Goal: Information Seeking & Learning: Find specific page/section

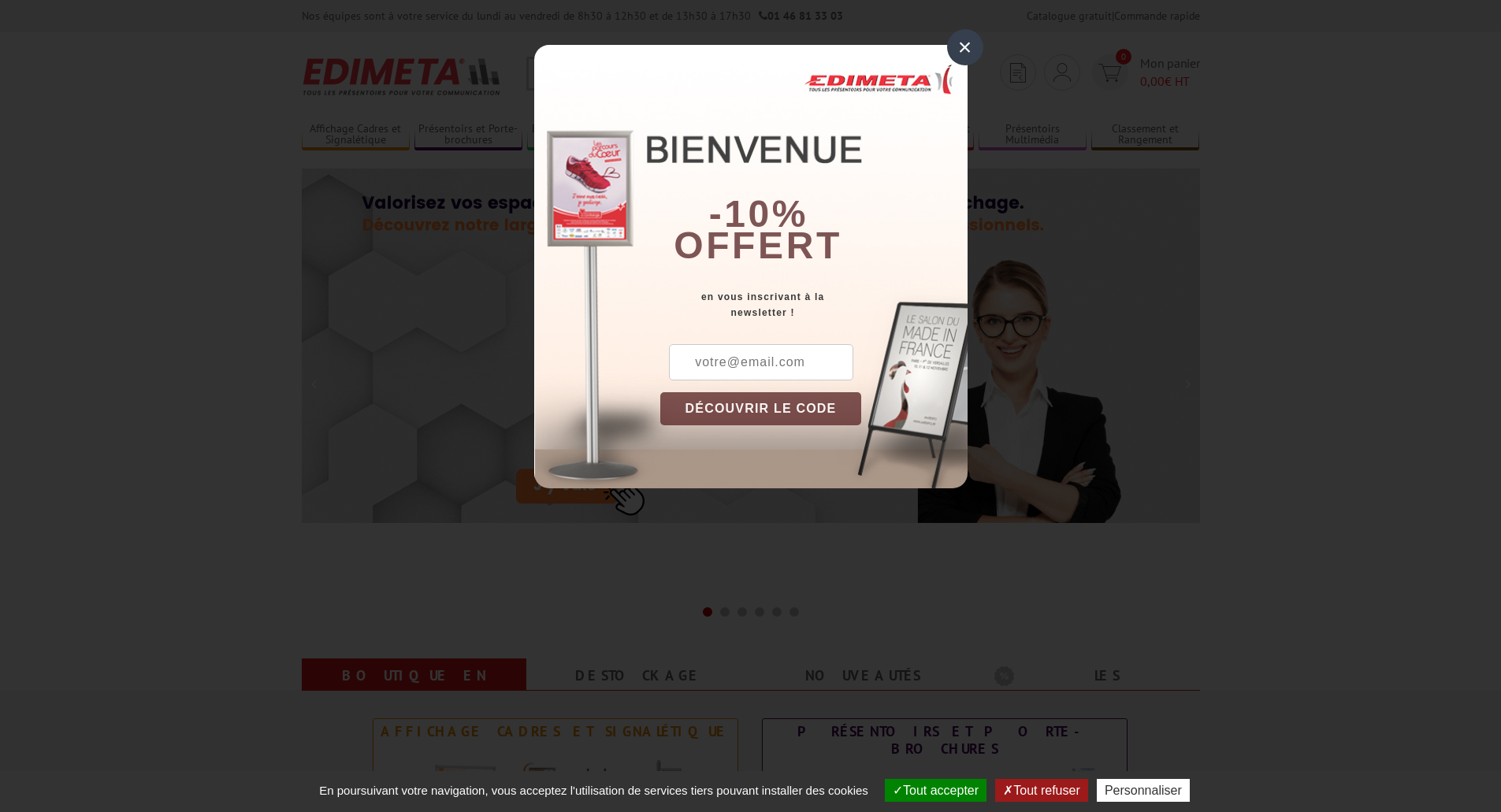
click at [963, 42] on div "×" at bounding box center [965, 47] width 36 height 36
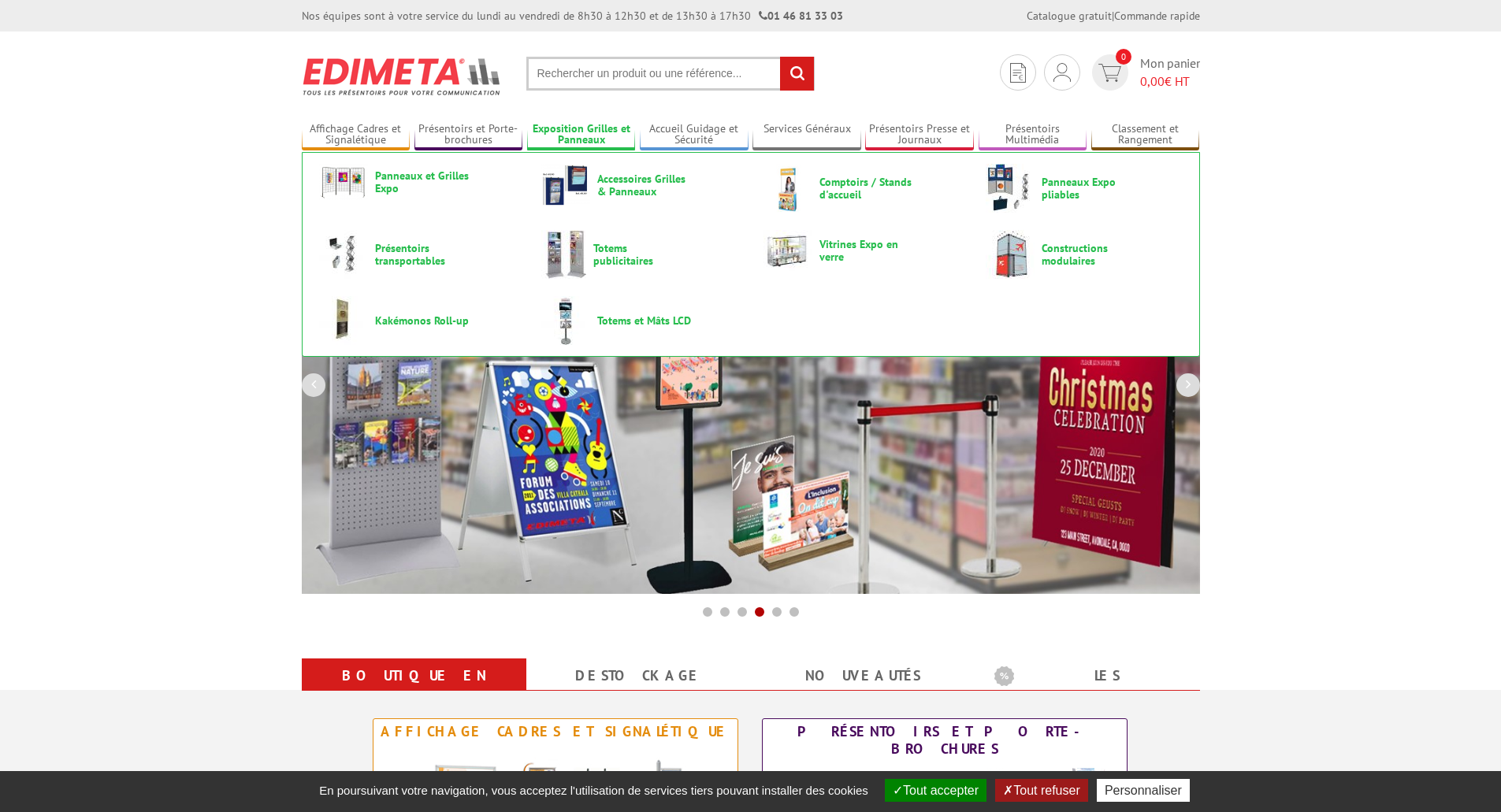
click at [603, 140] on link "Exposition Grilles et Panneaux" at bounding box center [581, 135] width 109 height 26
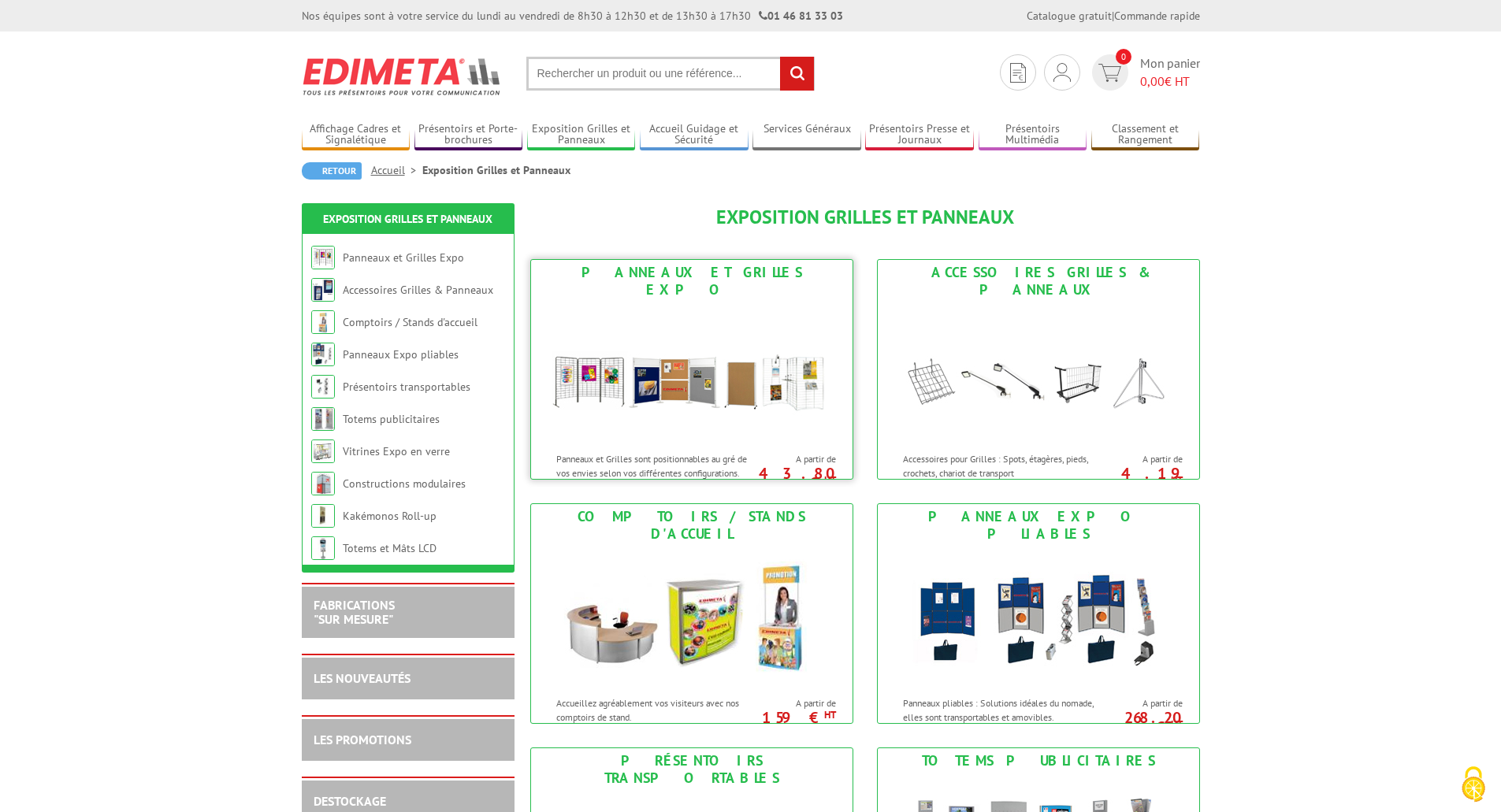
click at [645, 424] on img at bounding box center [692, 373] width 292 height 142
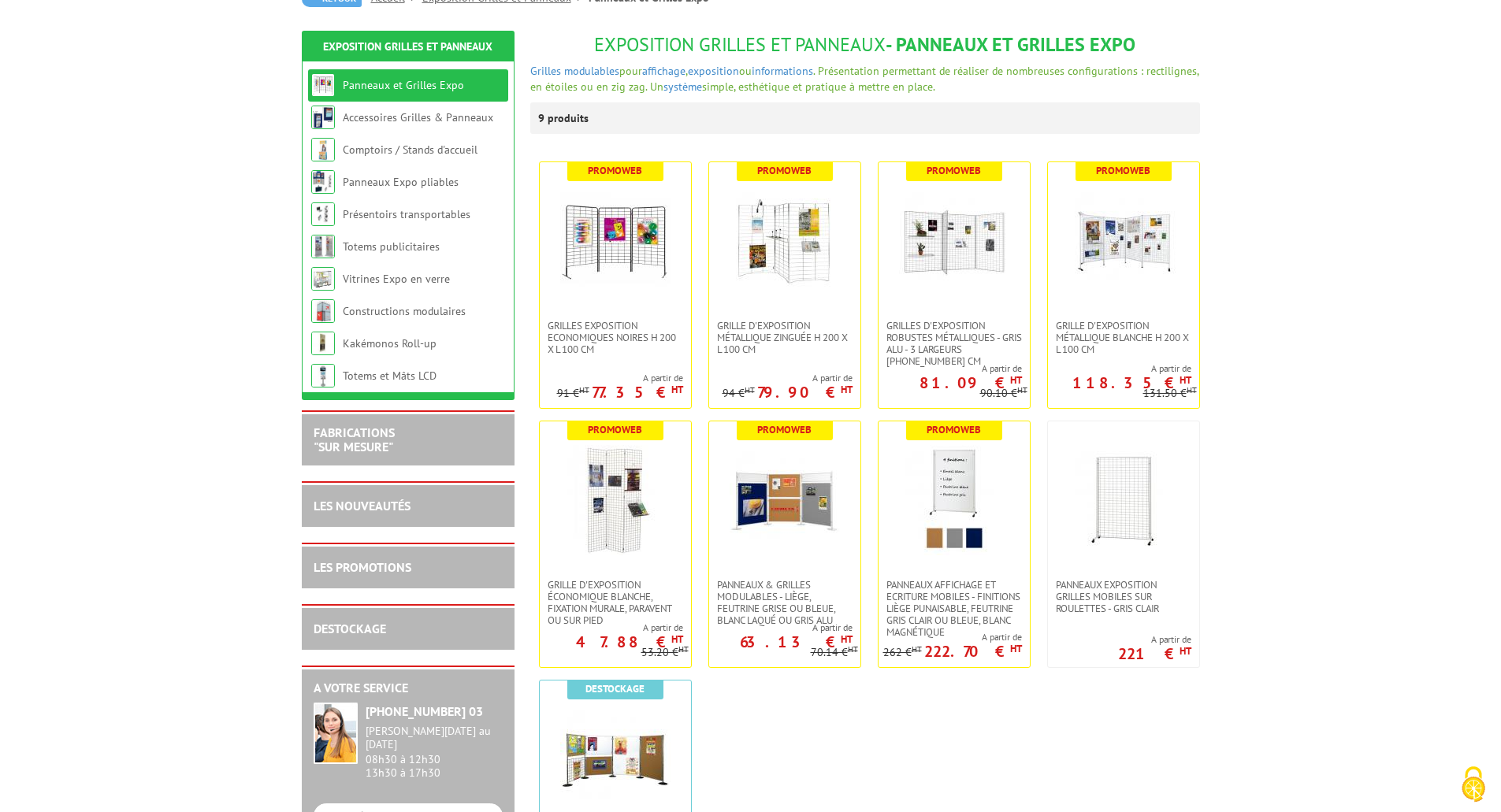
scroll to position [237, 0]
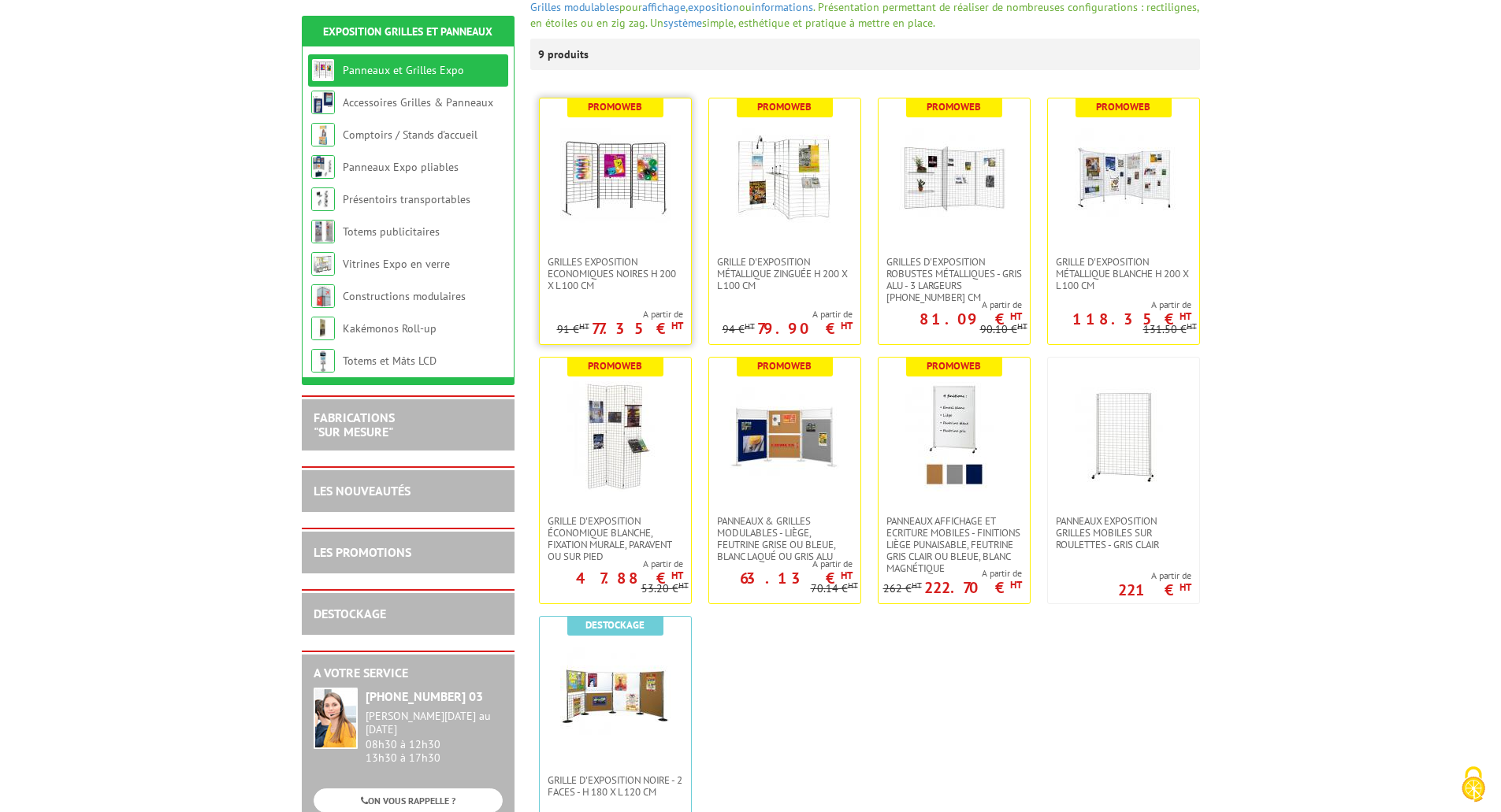
click at [592, 206] on img at bounding box center [616, 178] width 111 height 111
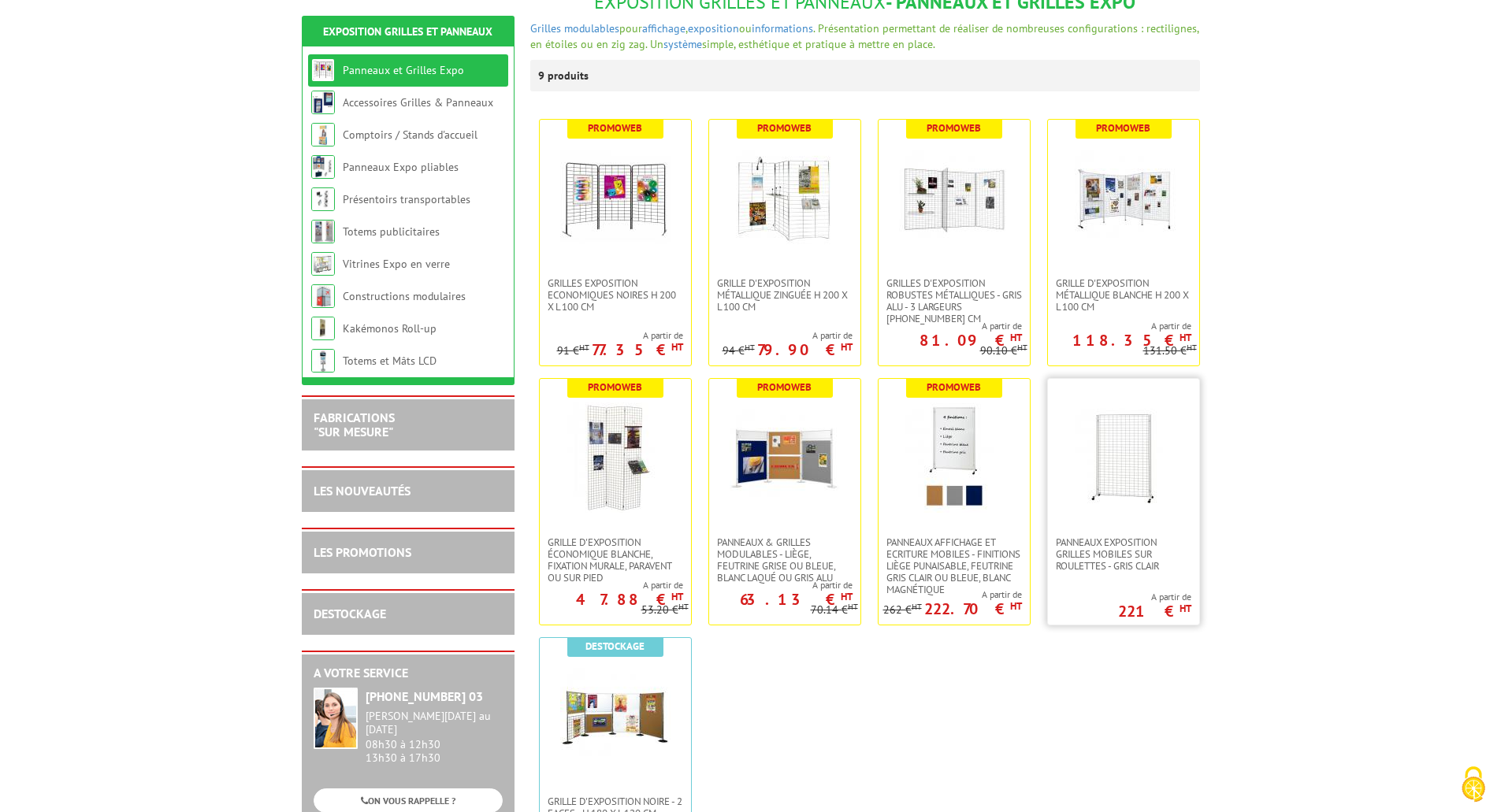
click at [1129, 464] on img at bounding box center [1124, 458] width 111 height 111
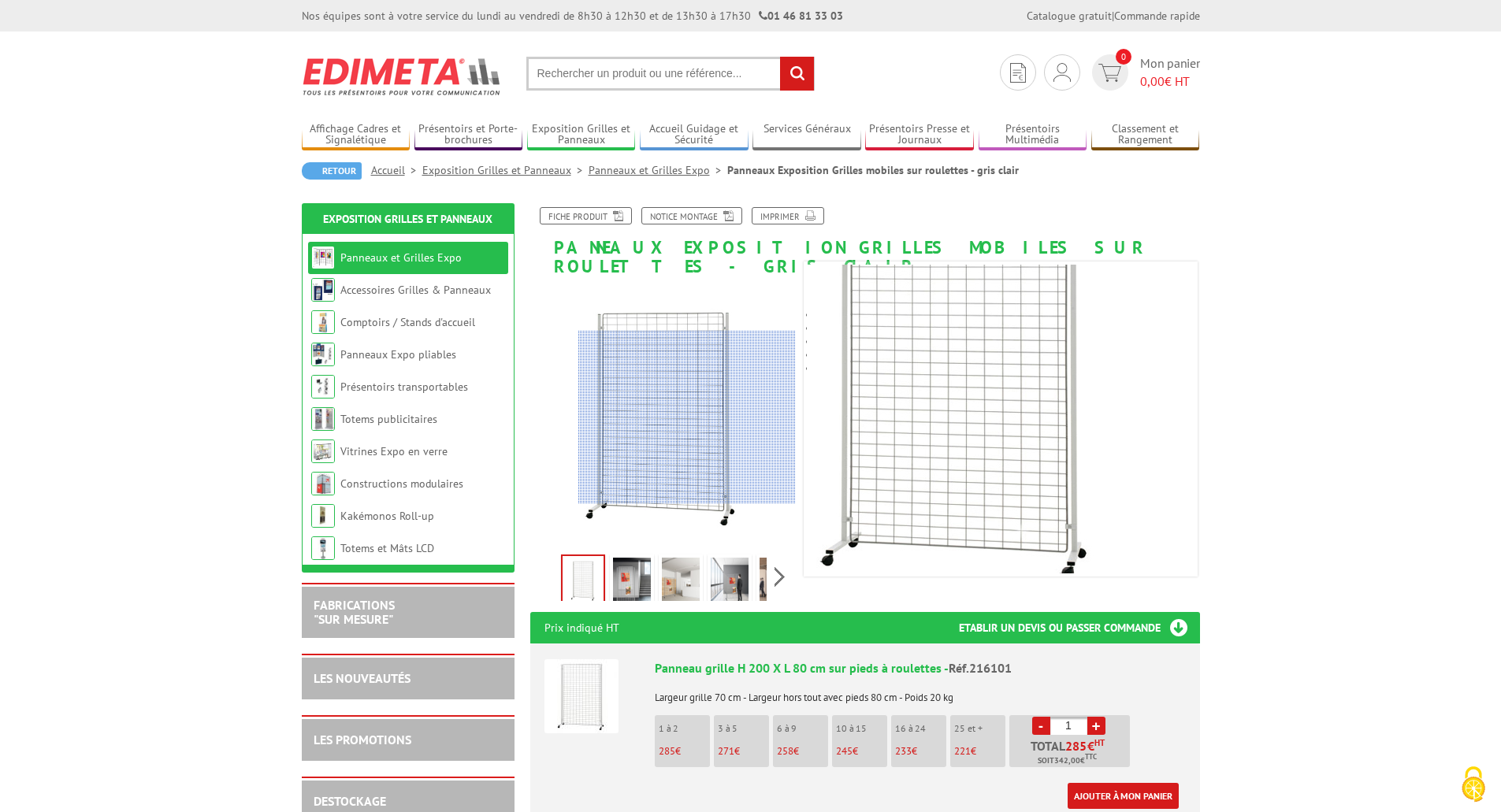
click at [701, 418] on div at bounding box center [686, 418] width 217 height 174
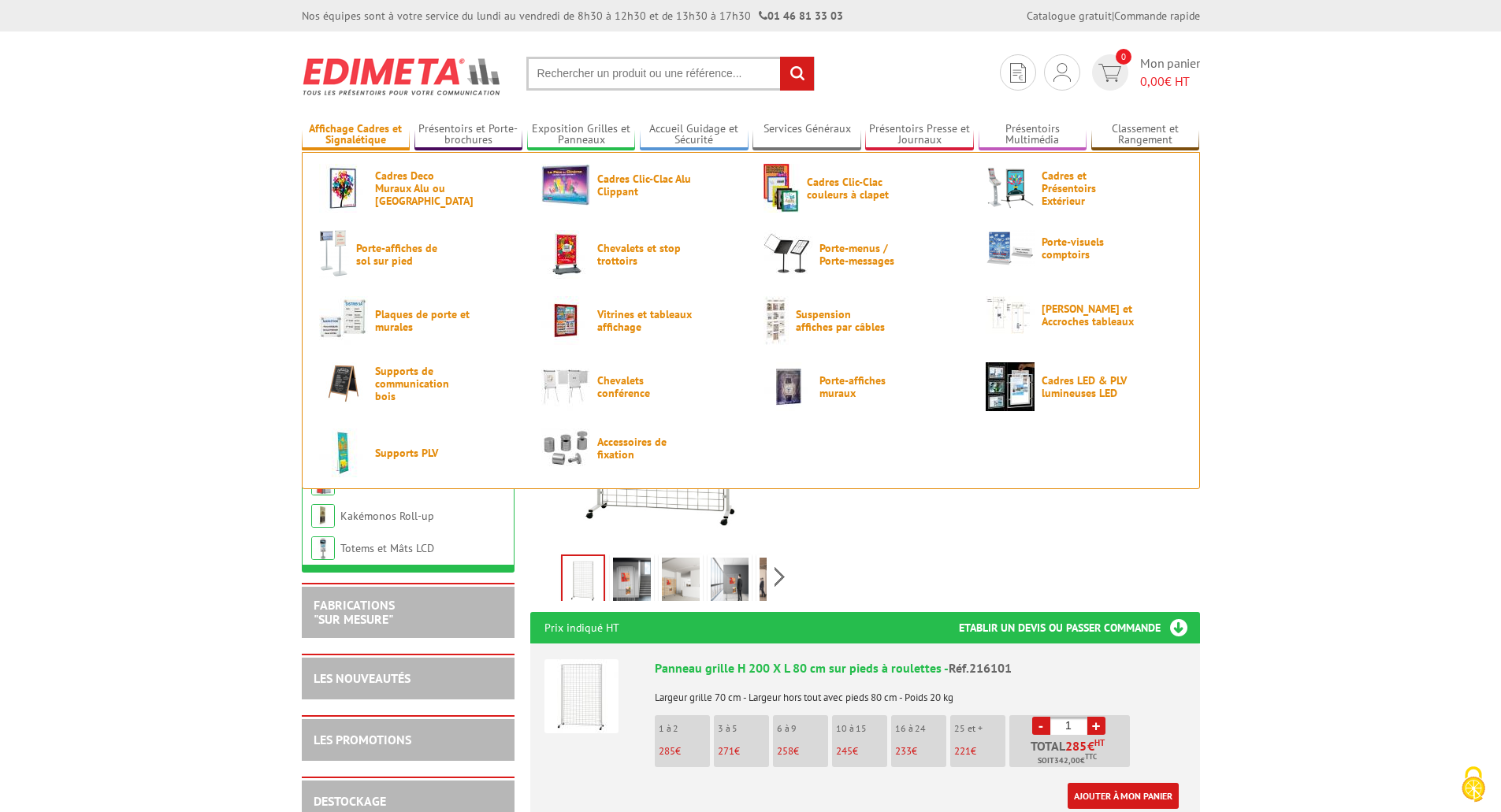
click at [372, 135] on link "Affichage Cadres et Signalétique" at bounding box center [357, 135] width 109 height 26
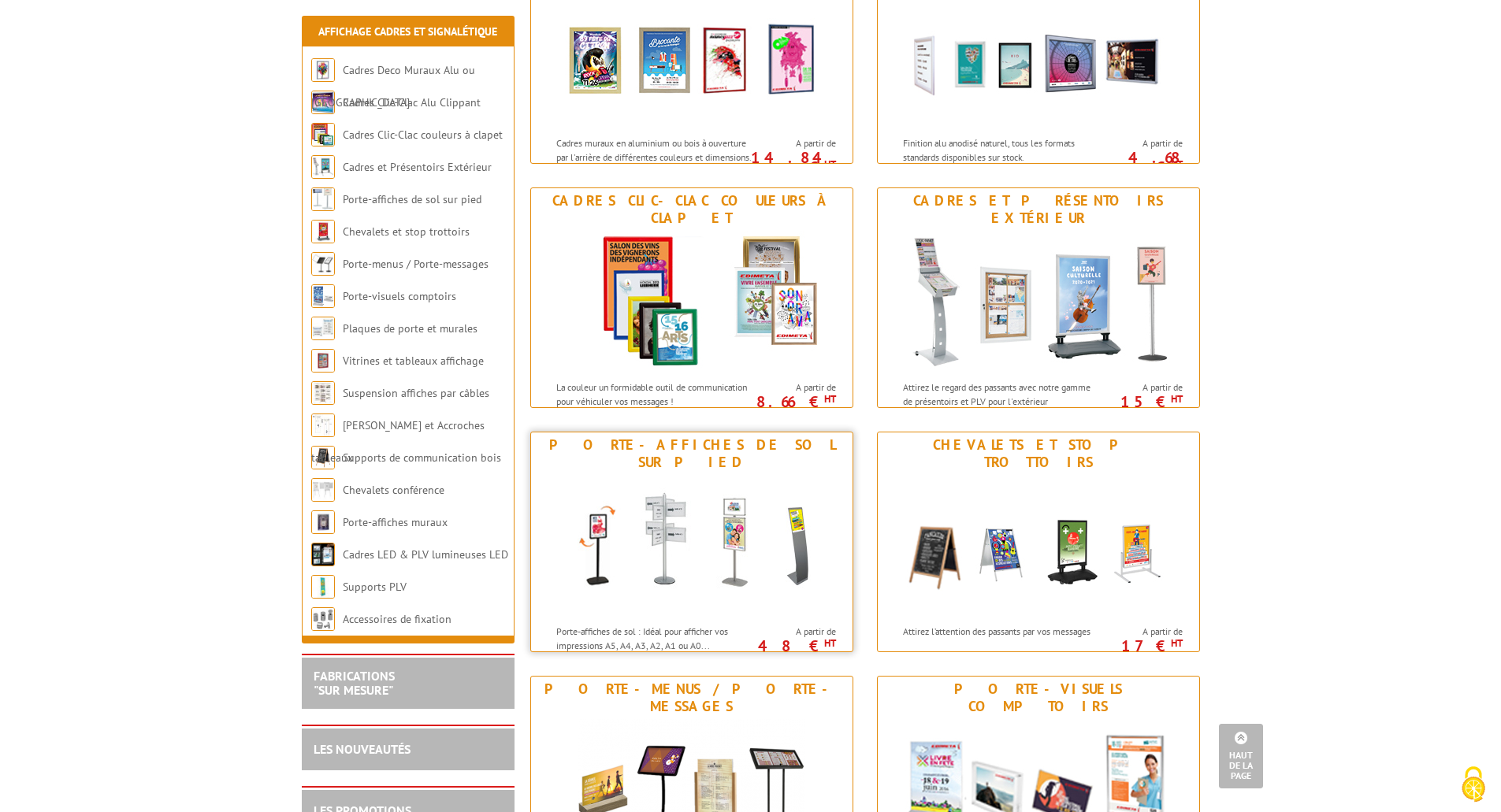
scroll to position [315, 0]
click at [1157, 247] on img at bounding box center [1039, 302] width 292 height 142
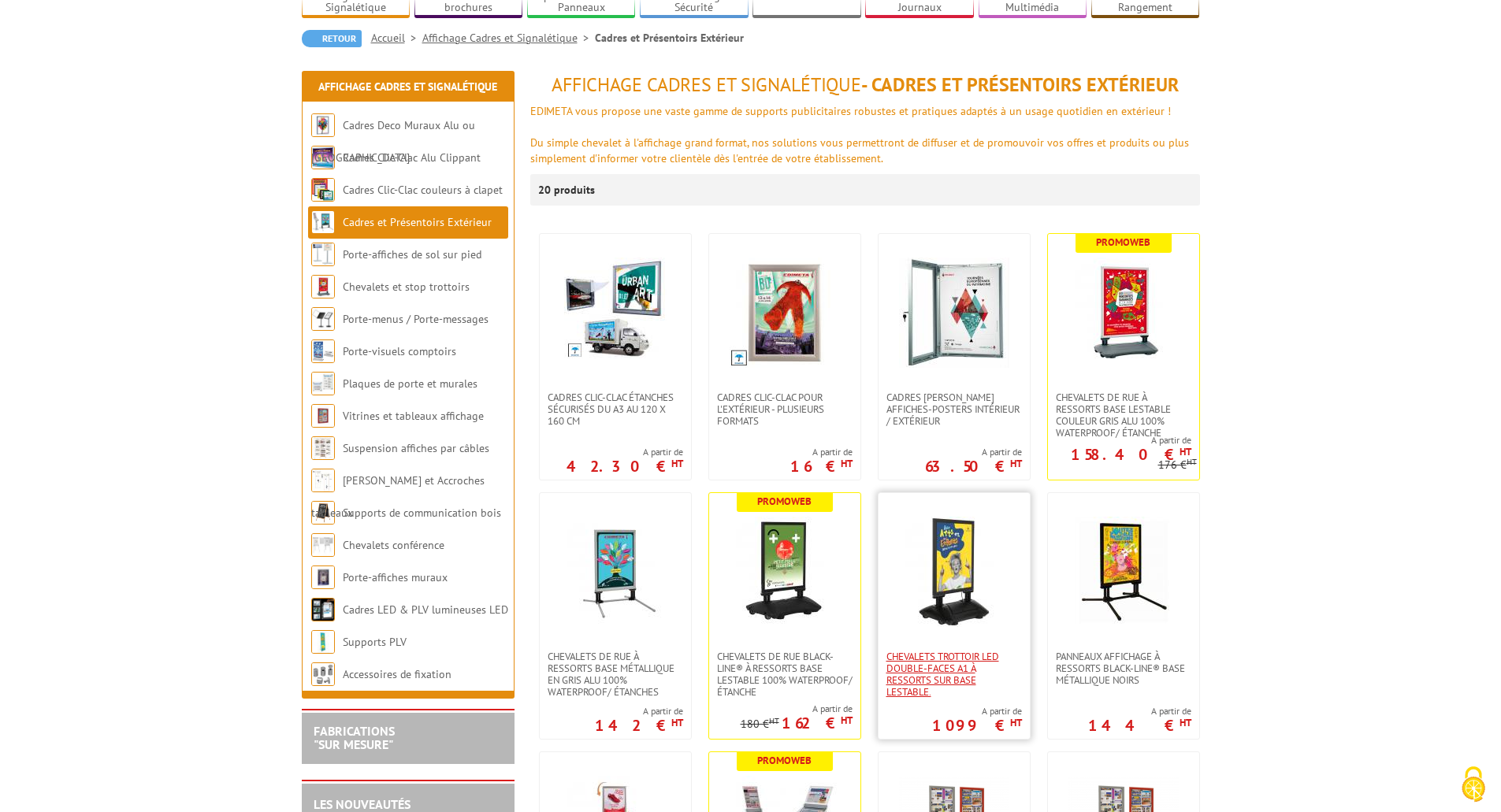
scroll to position [473, 0]
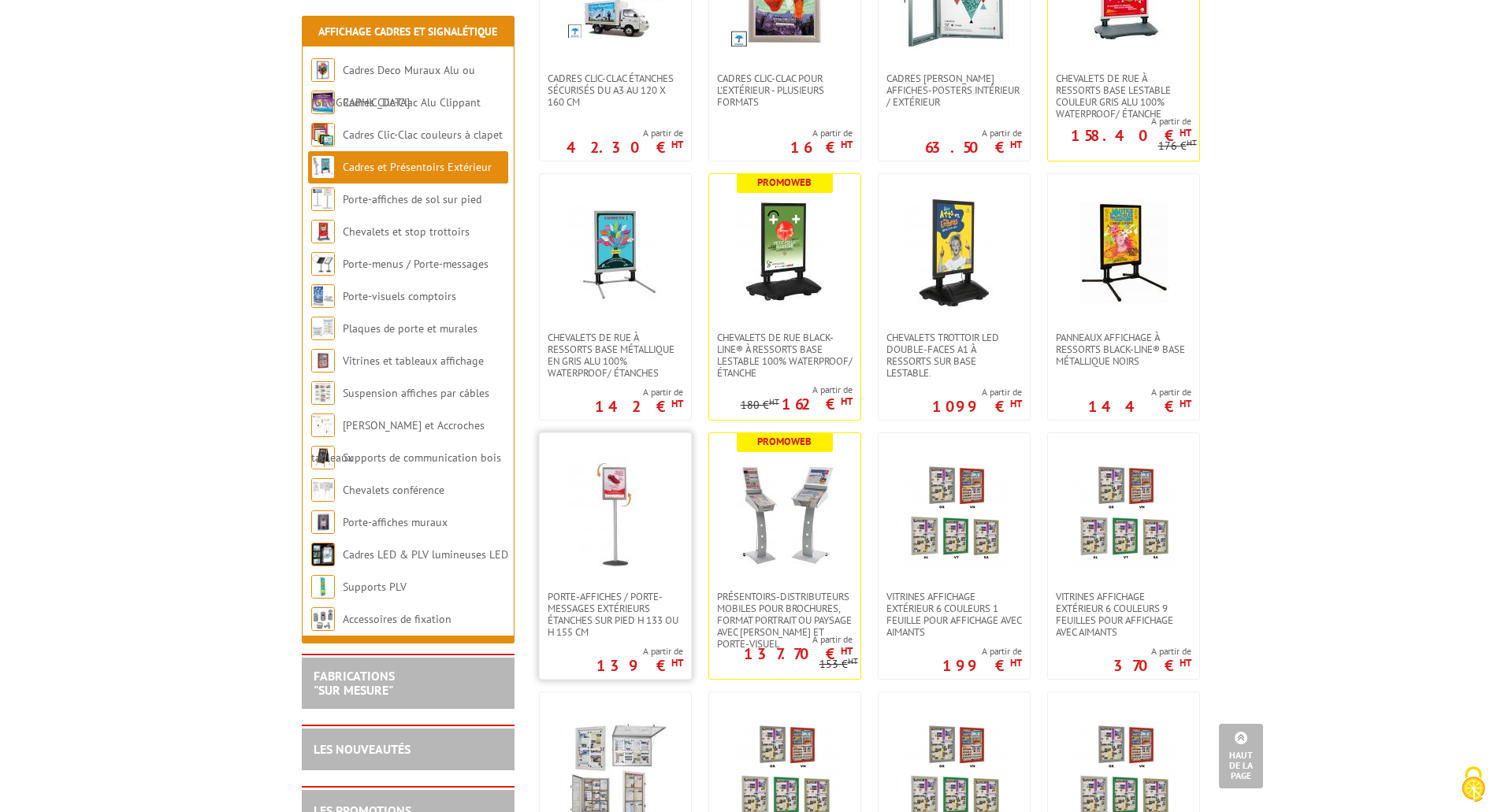
click at [607, 499] on img at bounding box center [616, 513] width 111 height 111
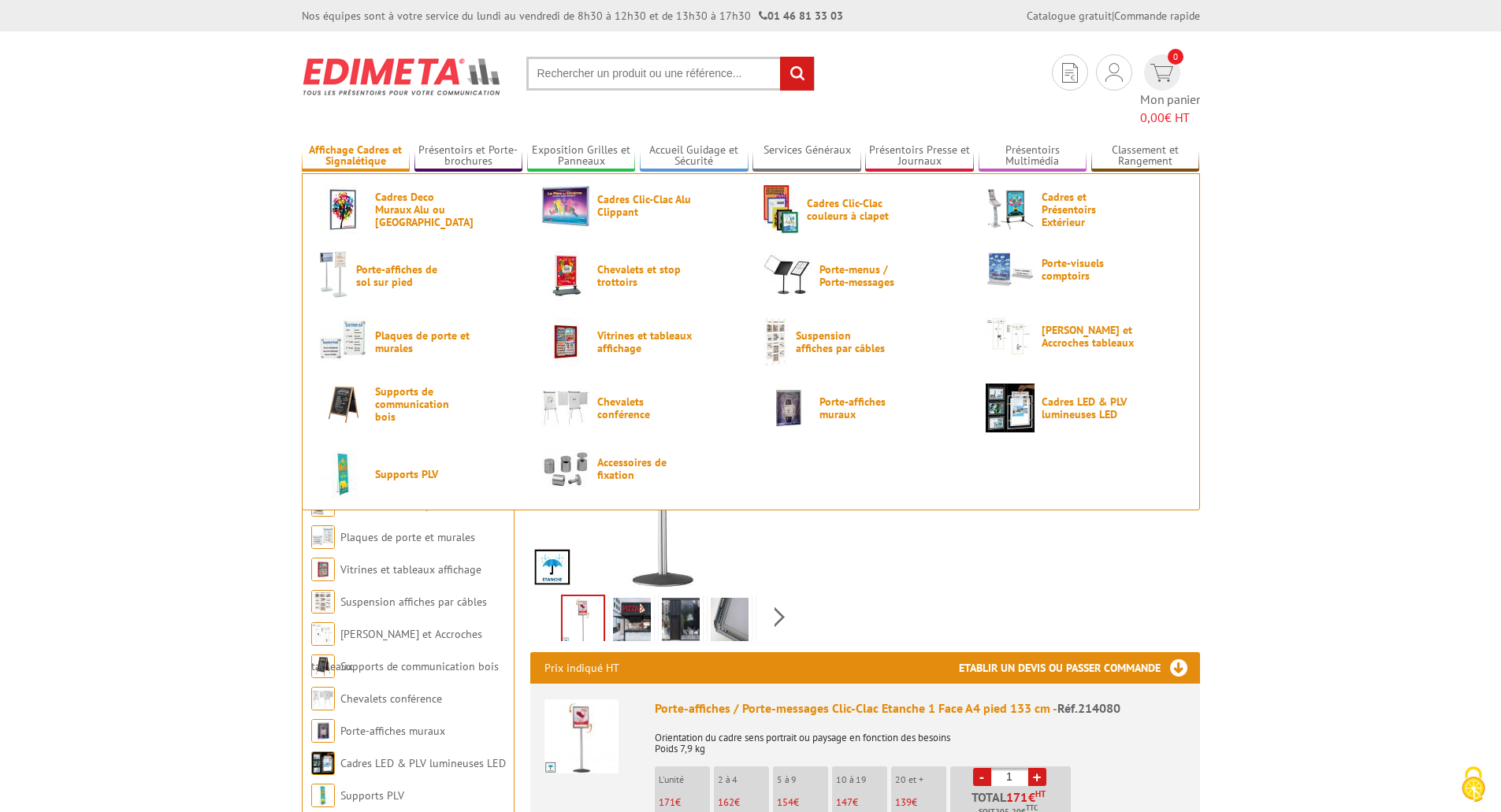
click at [323, 143] on link "Affichage Cadres et Signalétique" at bounding box center [357, 156] width 109 height 26
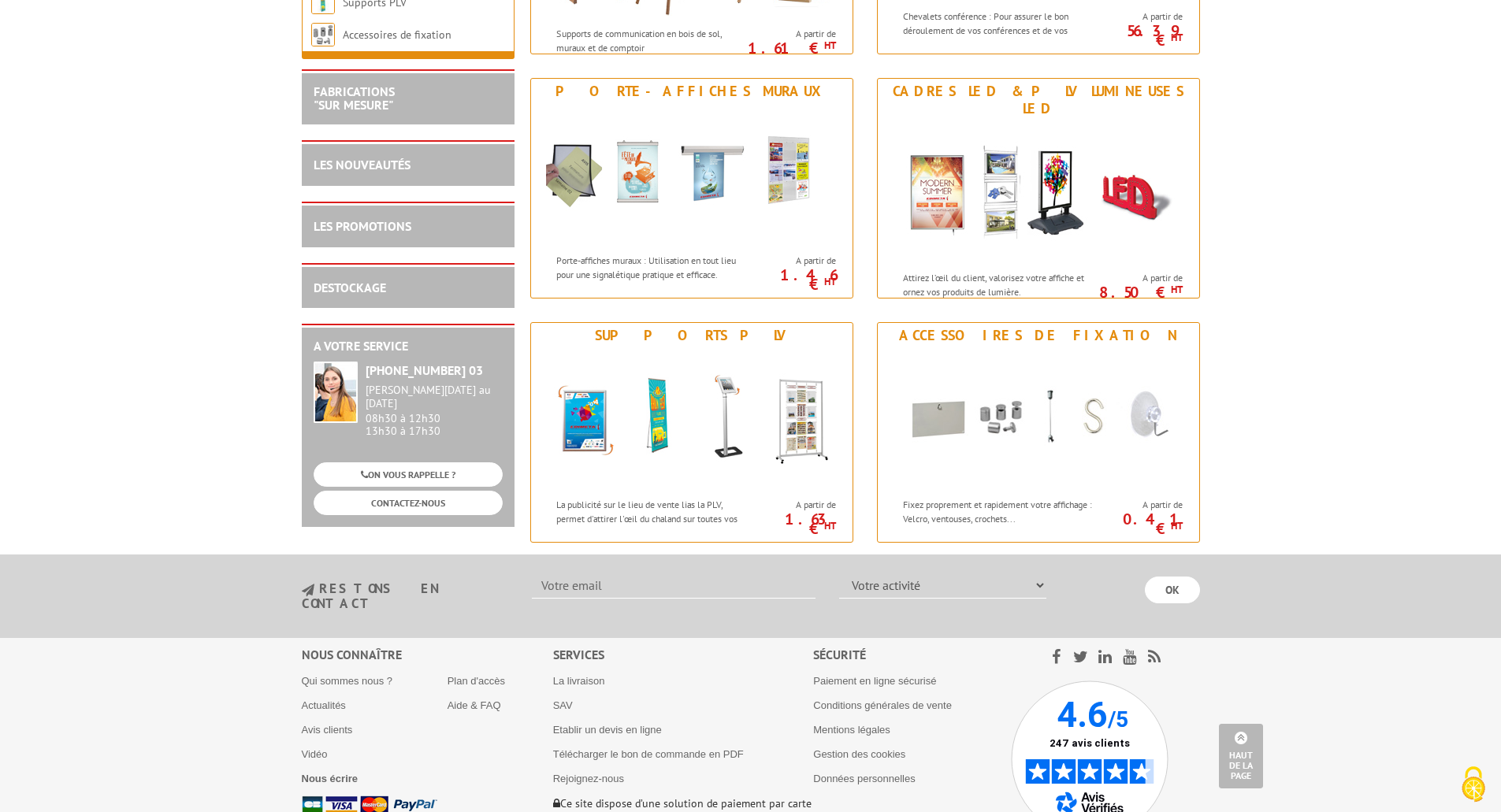
scroll to position [1340, 0]
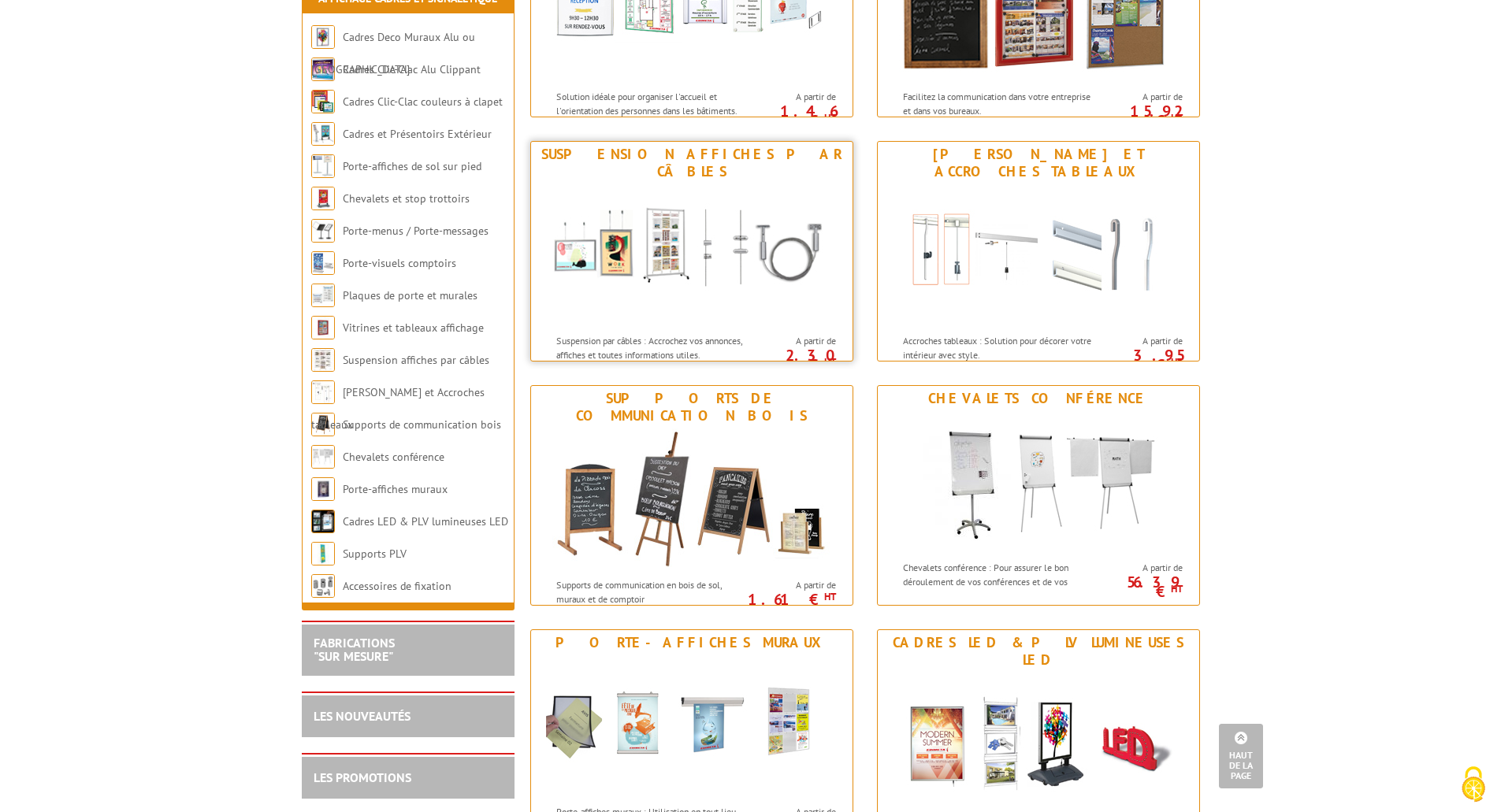
click at [672, 253] on img at bounding box center [692, 255] width 292 height 142
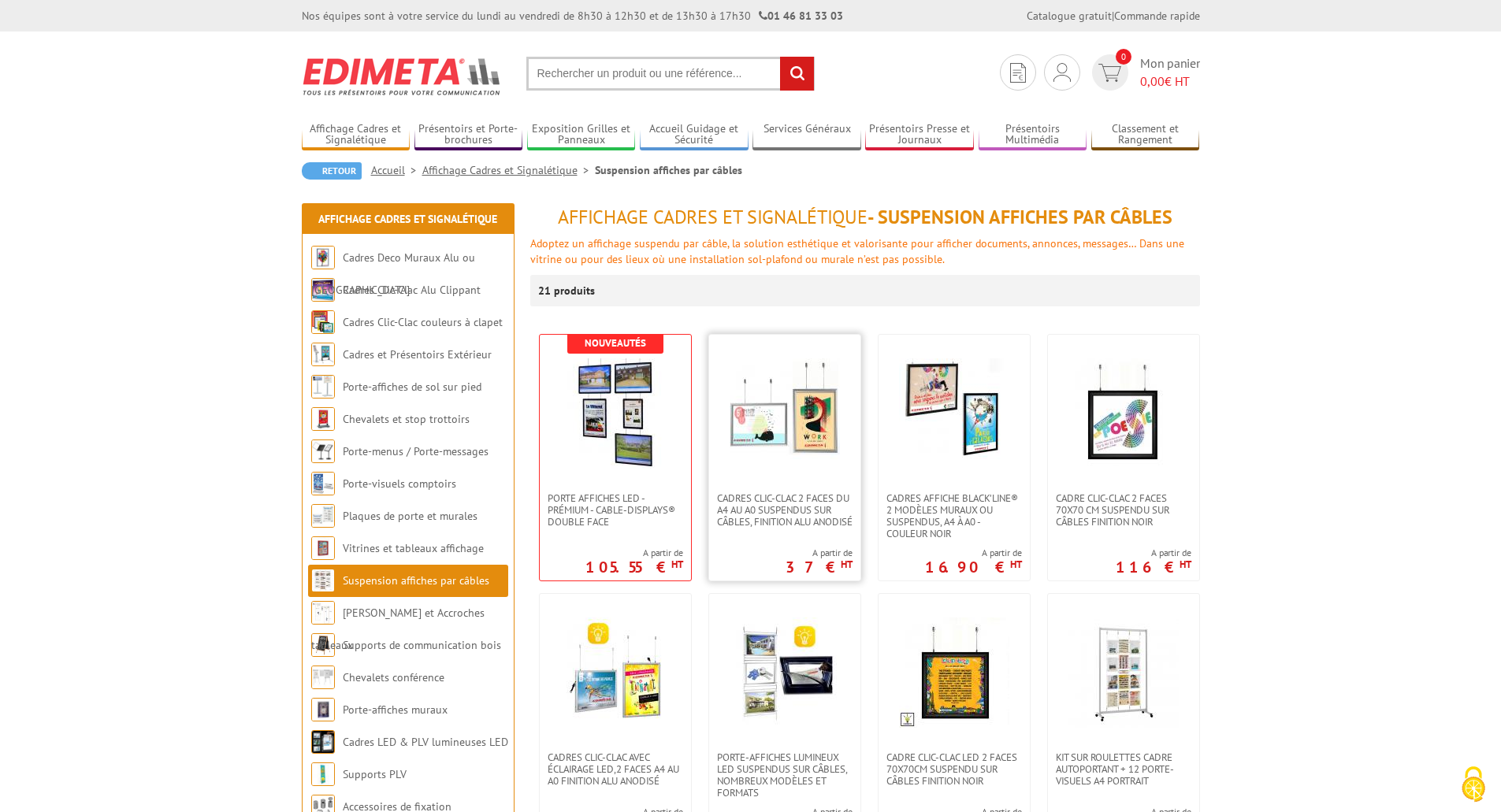
click at [774, 415] on img at bounding box center [785, 414] width 111 height 111
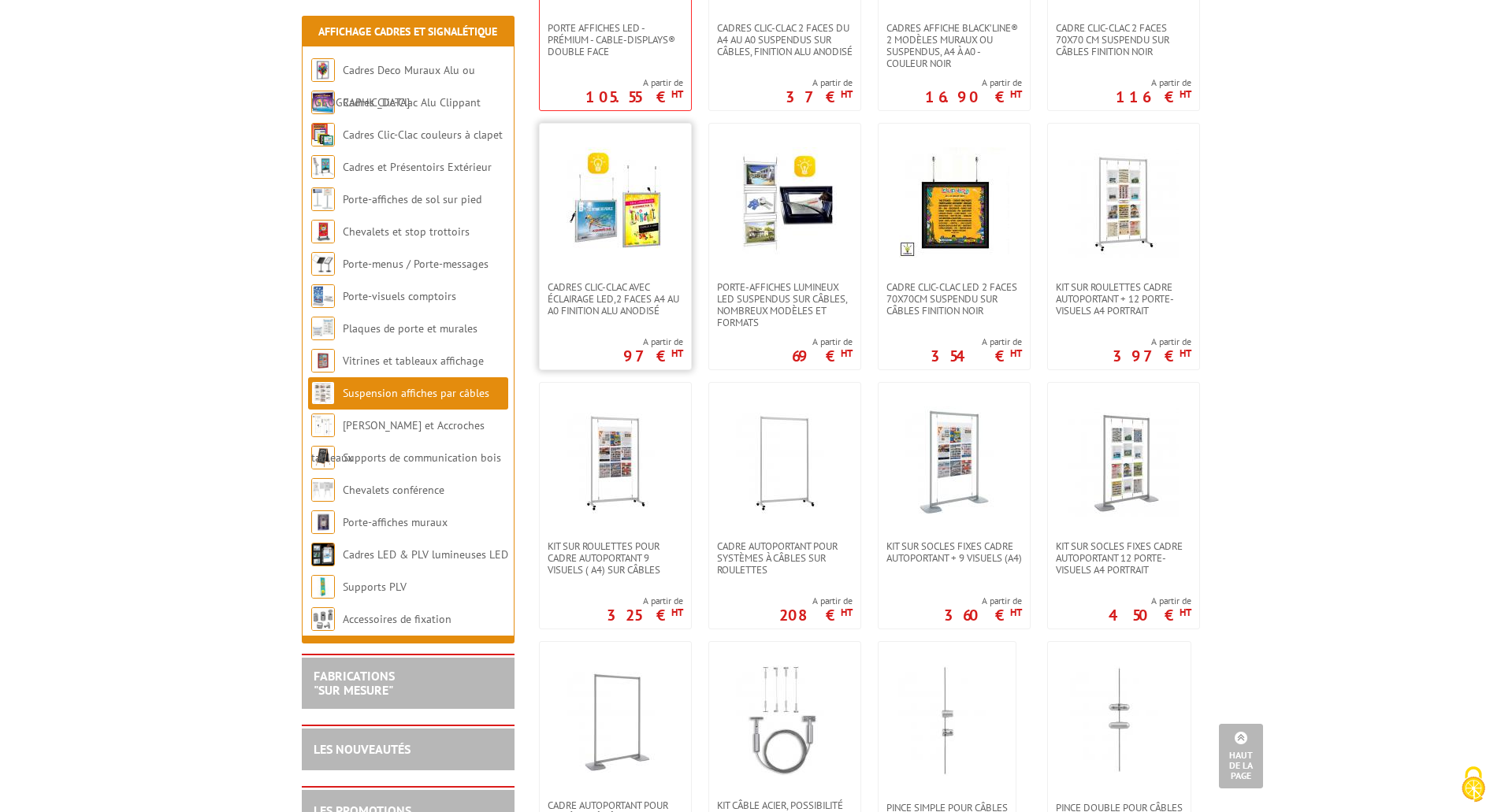
scroll to position [473, 0]
click at [617, 448] on img at bounding box center [616, 460] width 111 height 111
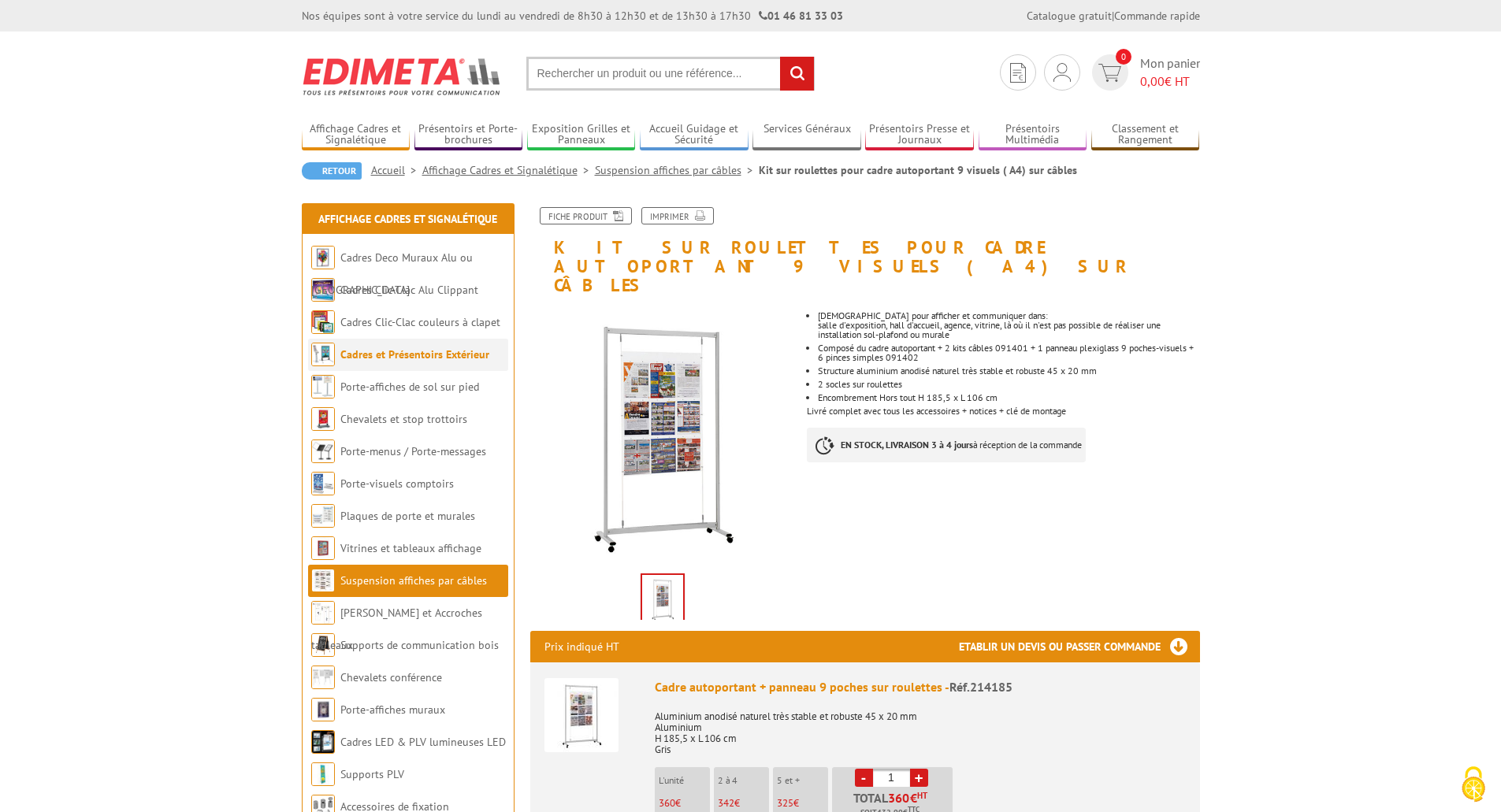
click at [358, 363] on li "Cadres et Présentoirs Extérieur" at bounding box center [408, 355] width 201 height 33
click at [357, 357] on link "Cadres et Présentoirs Extérieur" at bounding box center [415, 354] width 149 height 14
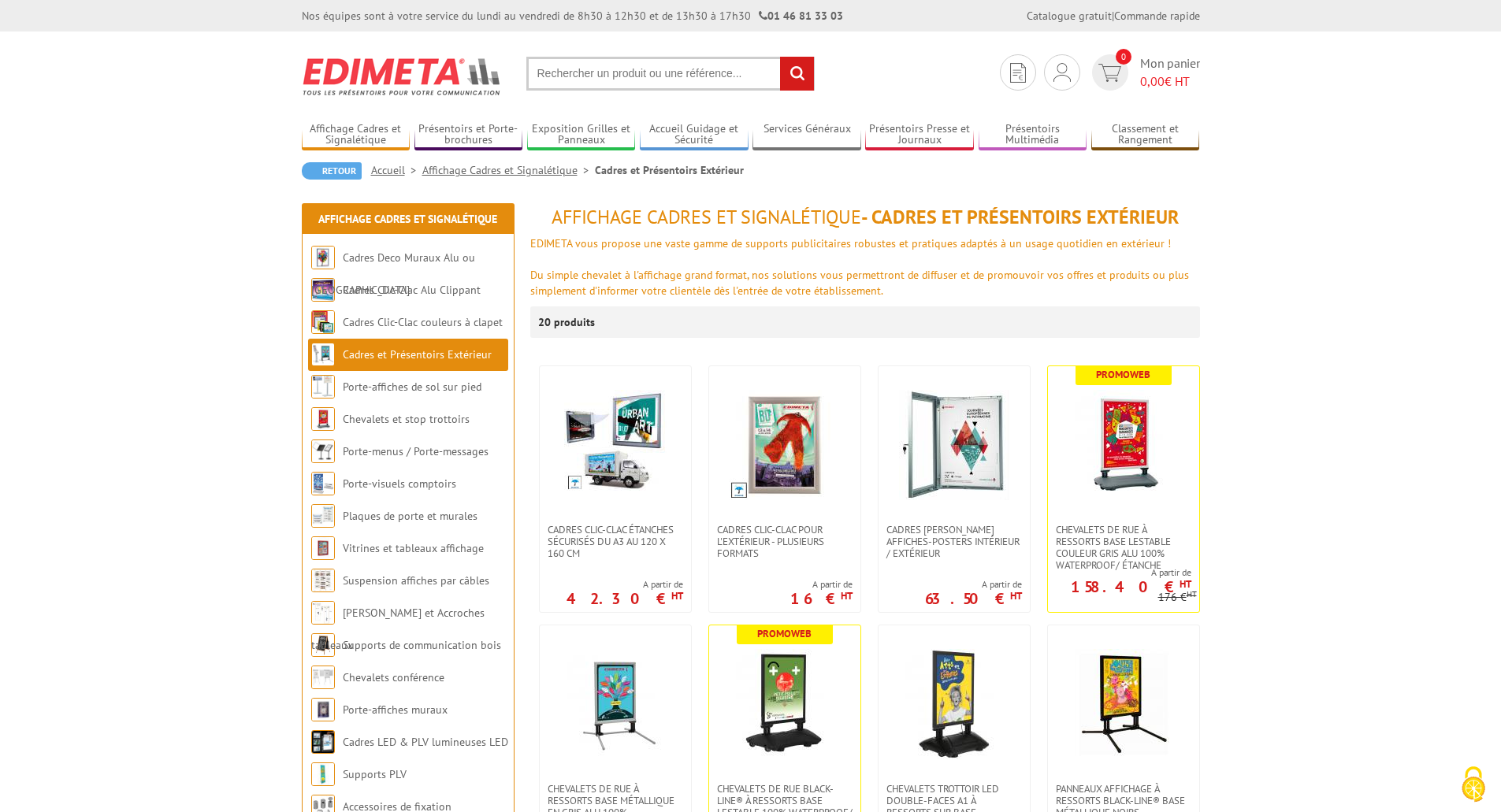
click at [580, 71] on input "text" at bounding box center [670, 74] width 289 height 34
type input "cimaise et cadre"
click at [780, 57] on input "rechercher" at bounding box center [797, 74] width 34 height 34
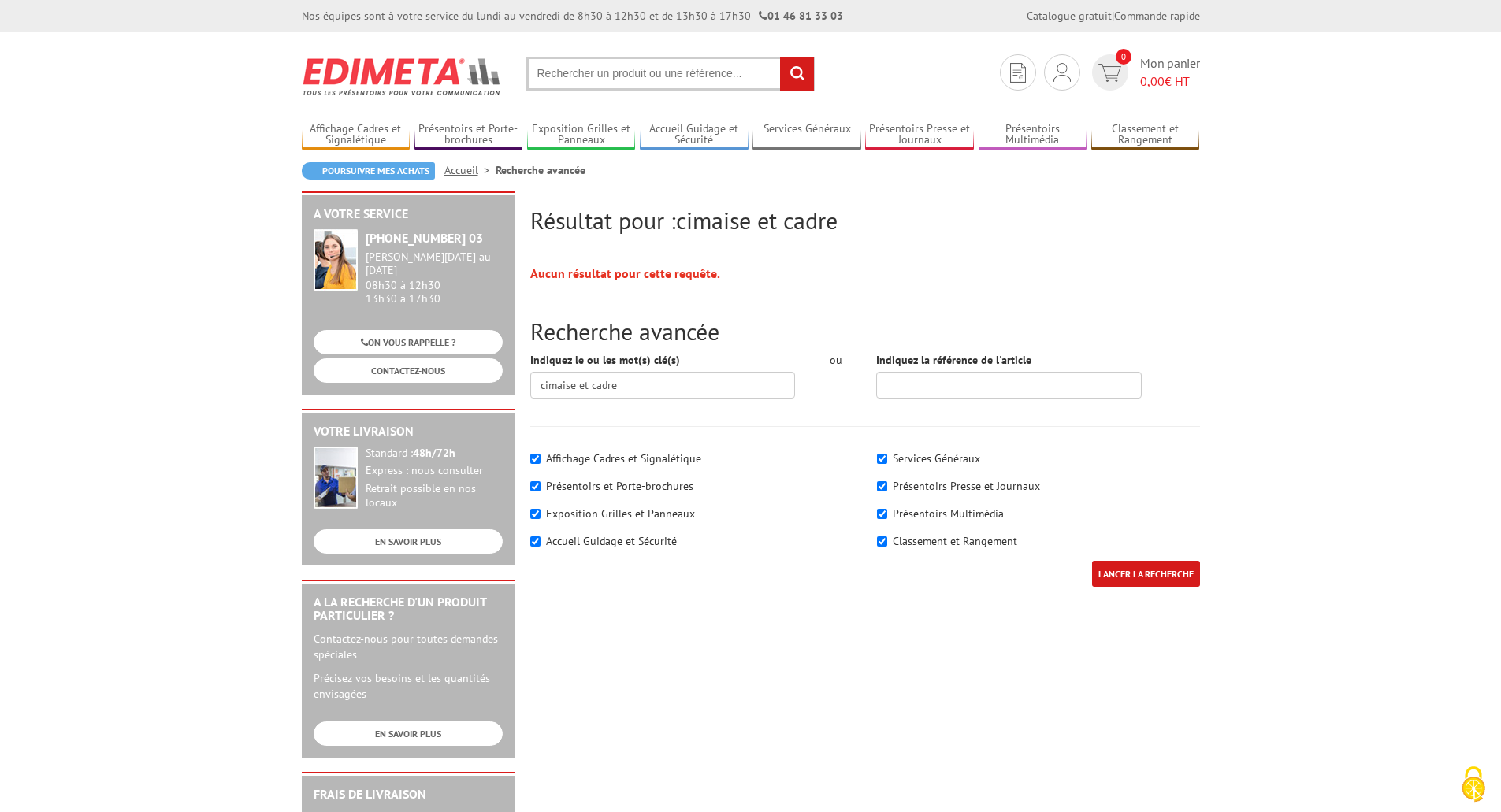
click at [555, 461] on label "Affichage Cadres et Signalétique" at bounding box center [623, 458] width 155 height 14
click at [540, 461] on input"] "Affichage Cadres et Signalétique" at bounding box center [535, 459] width 10 height 10
checkbox input"] "false"
click at [560, 451] on label "Affichage Cadres et Signalétique" at bounding box center [623, 458] width 155 height 14
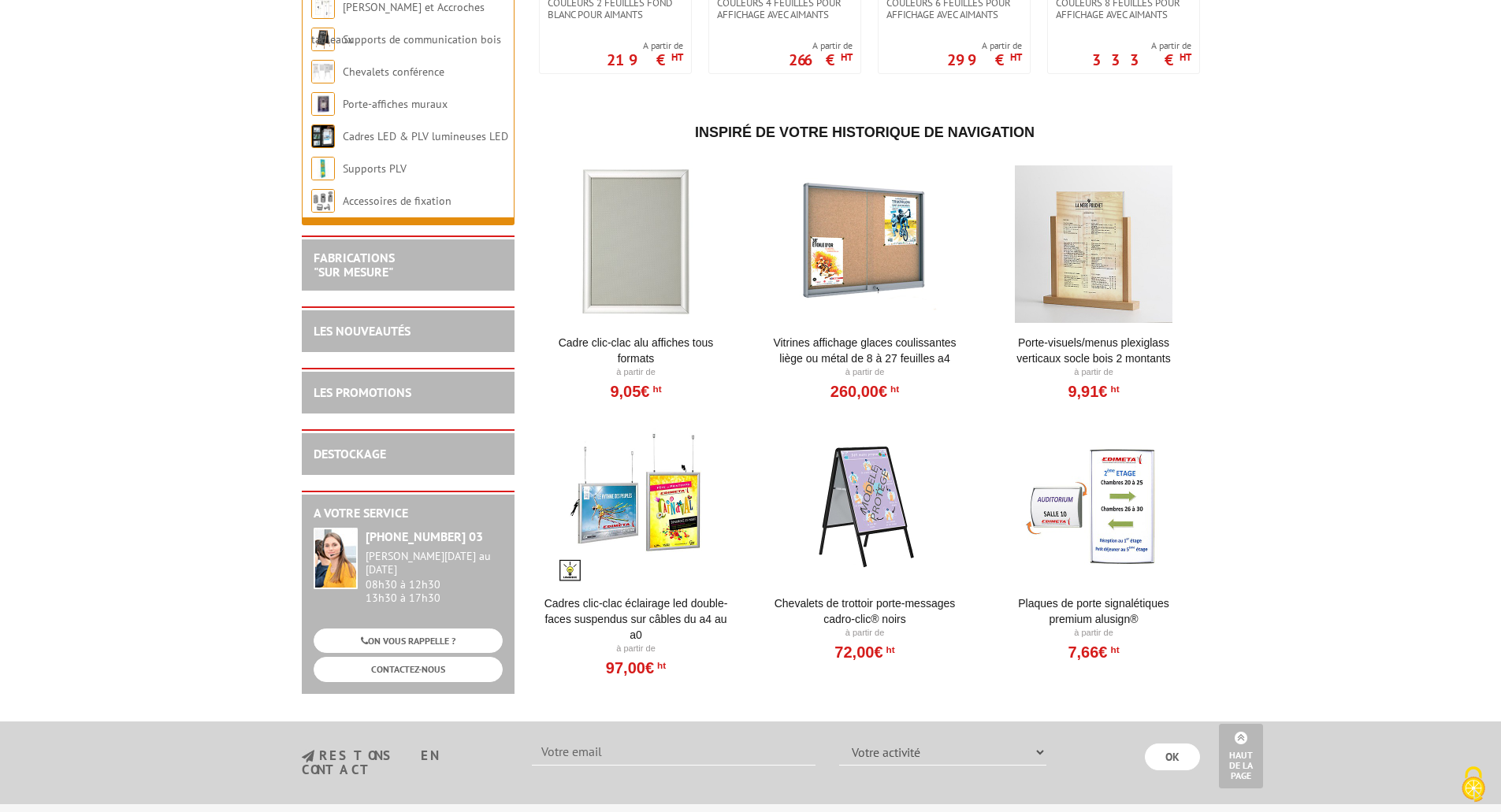
scroll to position [1418, 0]
